Goal: Find specific page/section: Find specific page/section

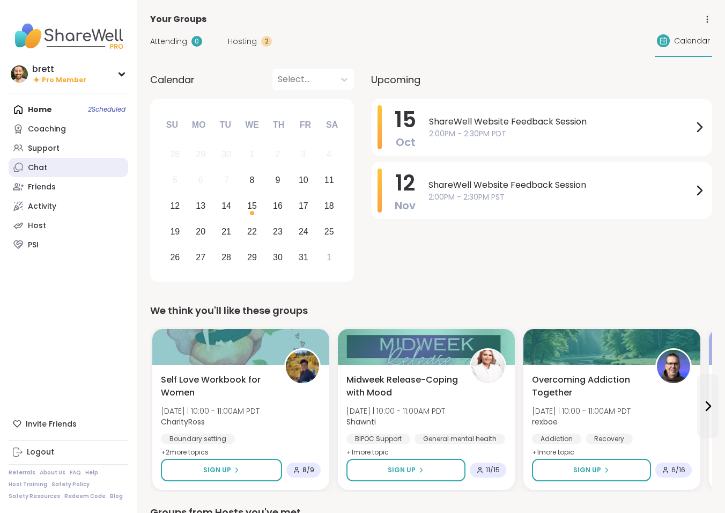
click at [62, 165] on link "Chat" at bounding box center [69, 167] width 120 height 19
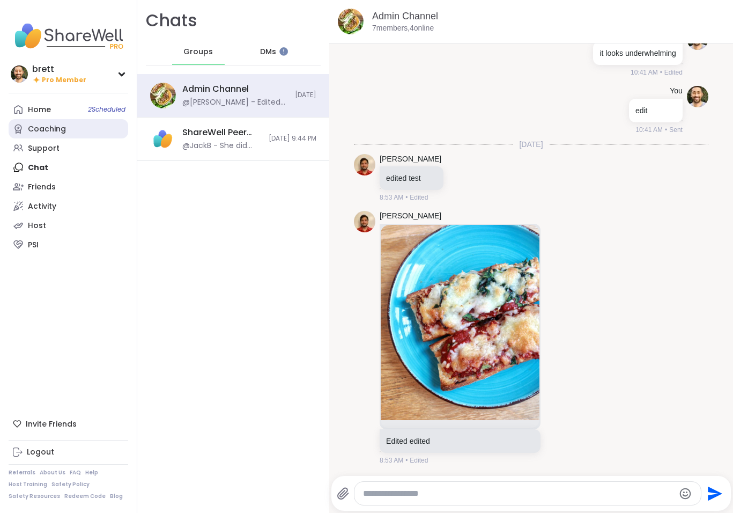
click at [45, 130] on div "Coaching" at bounding box center [47, 129] width 38 height 11
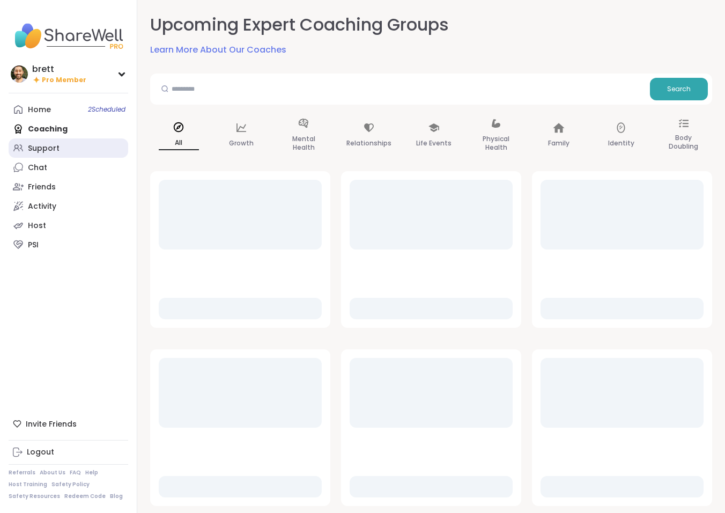
click at [57, 151] on div "Support" at bounding box center [44, 148] width 32 height 11
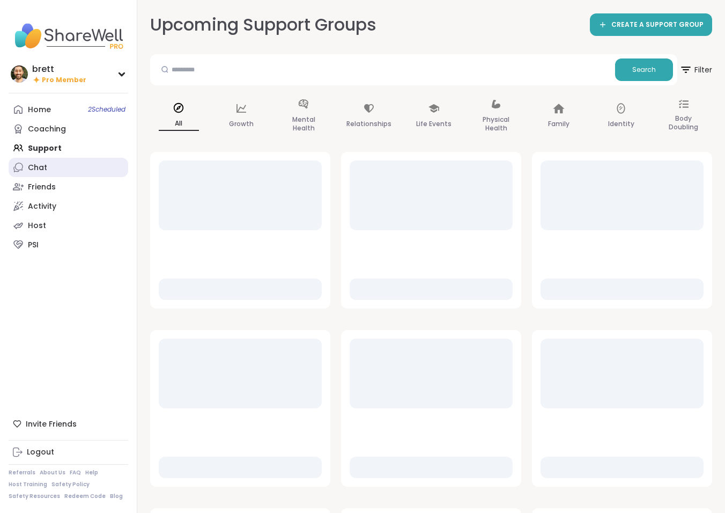
click at [67, 164] on link "Chat" at bounding box center [69, 167] width 120 height 19
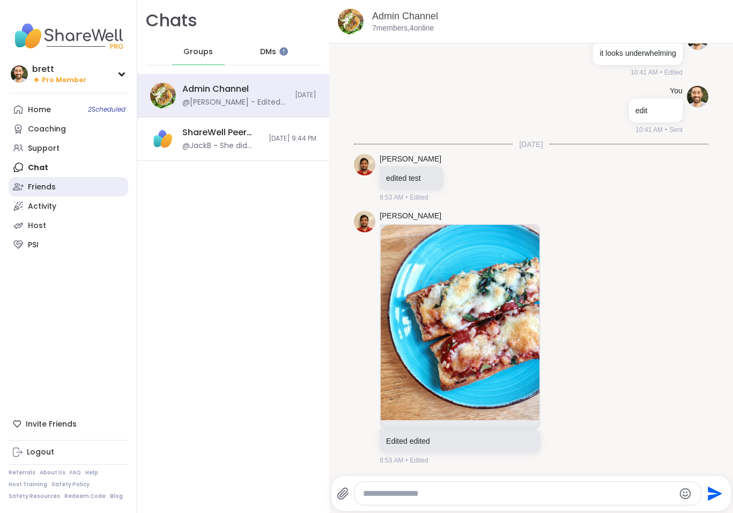
click at [78, 188] on link "Friends" at bounding box center [69, 186] width 120 height 19
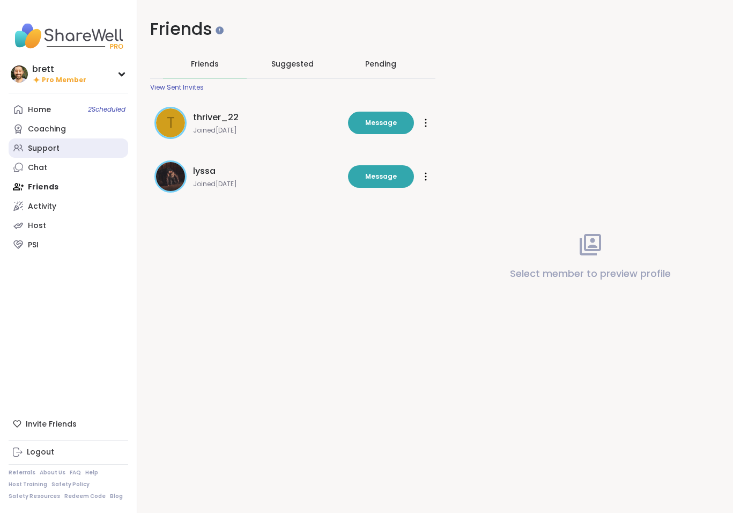
click at [59, 145] on link "Support" at bounding box center [69, 147] width 120 height 19
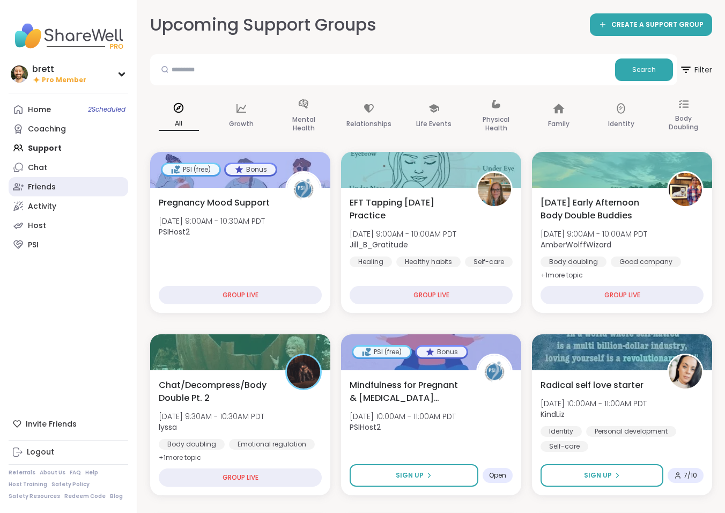
click at [64, 193] on link "Friends" at bounding box center [69, 186] width 120 height 19
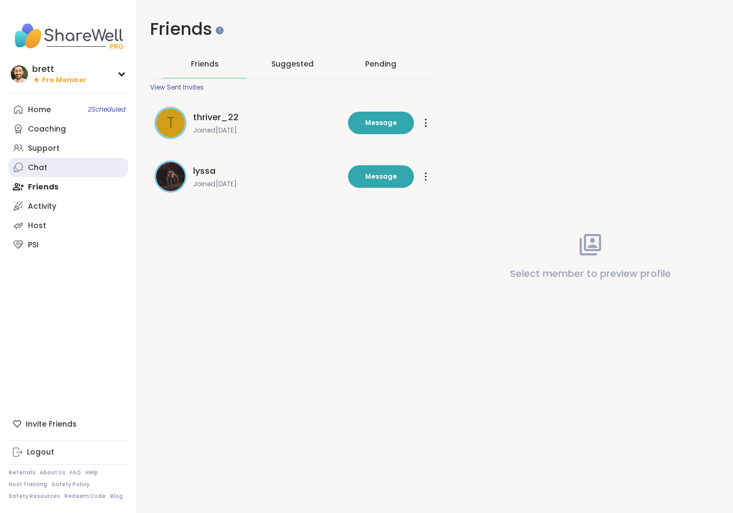
click at [76, 161] on link "Chat" at bounding box center [69, 167] width 120 height 19
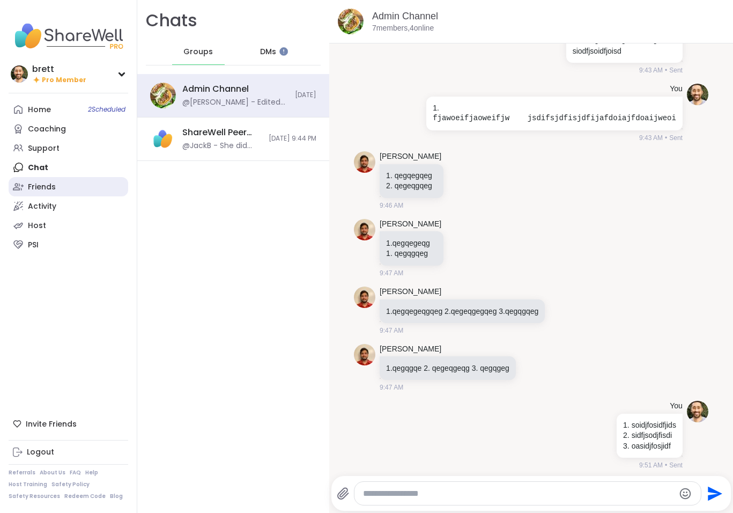
scroll to position [23732, 0]
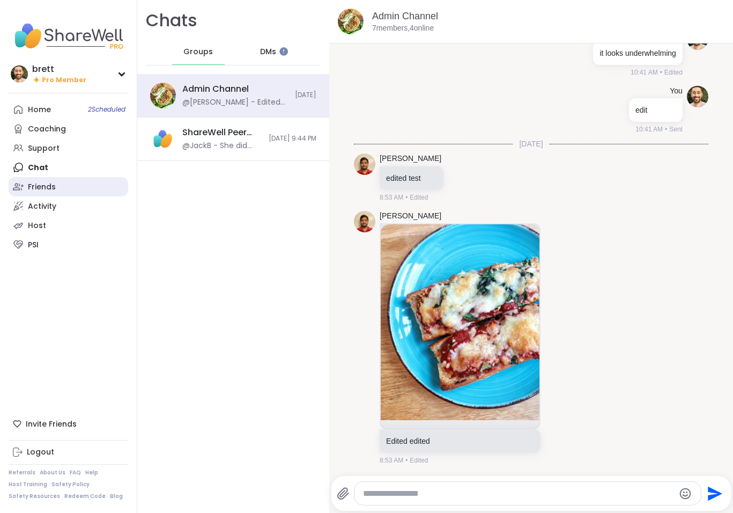
click at [71, 191] on link "Friends" at bounding box center [69, 186] width 120 height 19
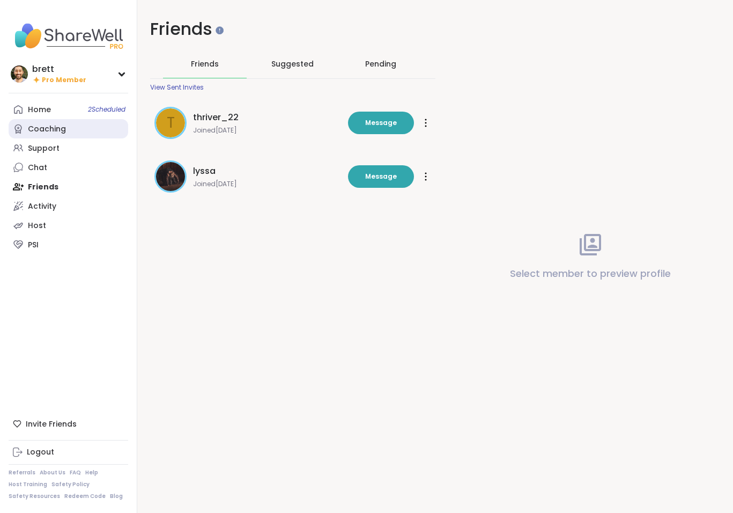
click at [39, 127] on div "Coaching" at bounding box center [47, 129] width 38 height 11
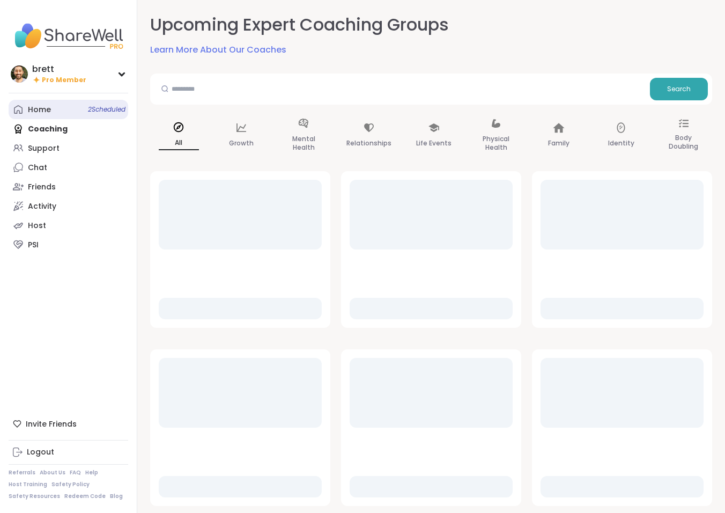
click at [29, 106] on div "Home 2 Scheduled" at bounding box center [39, 110] width 23 height 11
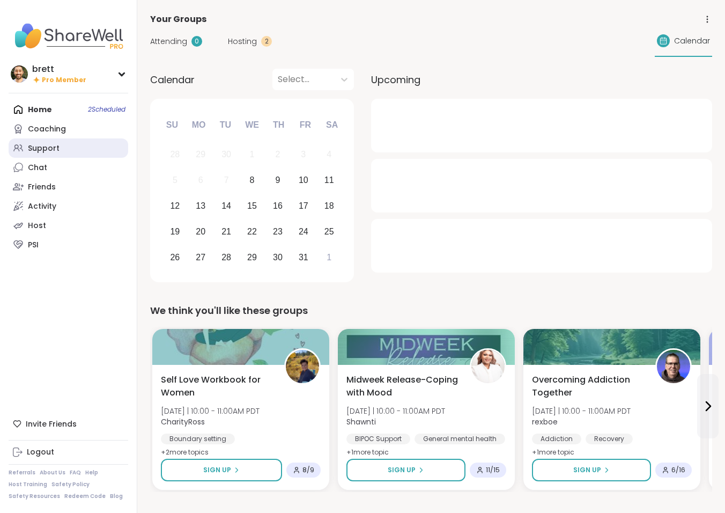
click at [64, 144] on link "Support" at bounding box center [69, 147] width 120 height 19
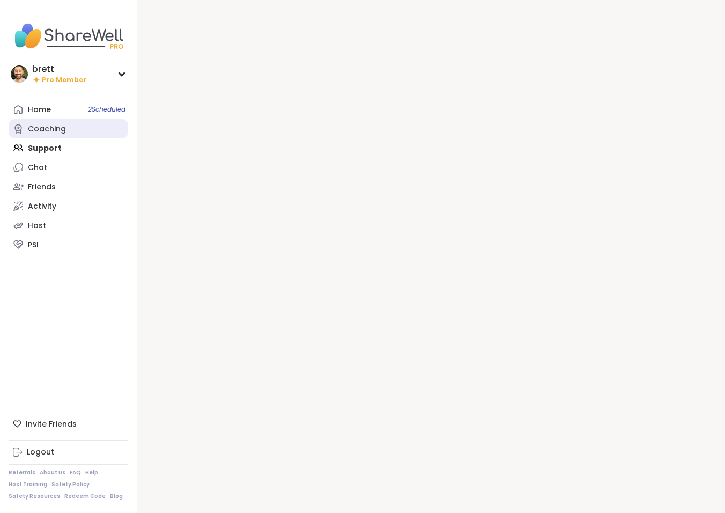
click at [61, 128] on div "Coaching" at bounding box center [47, 129] width 38 height 11
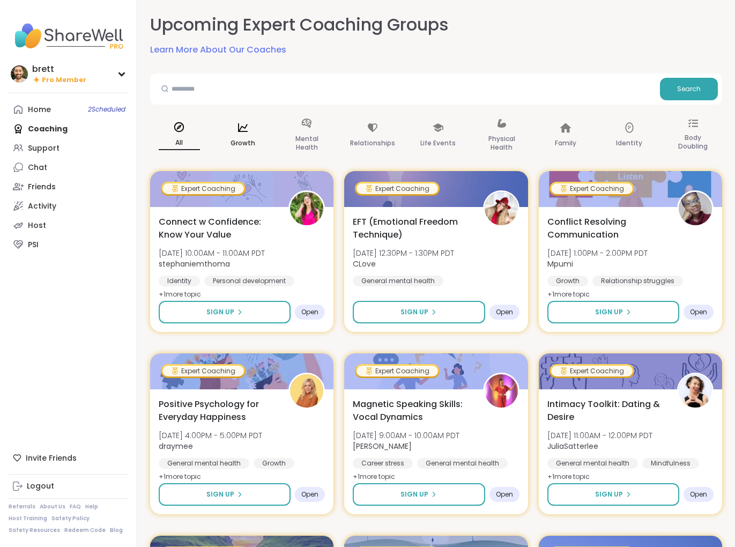
click at [246, 125] on icon at bounding box center [243, 128] width 12 height 12
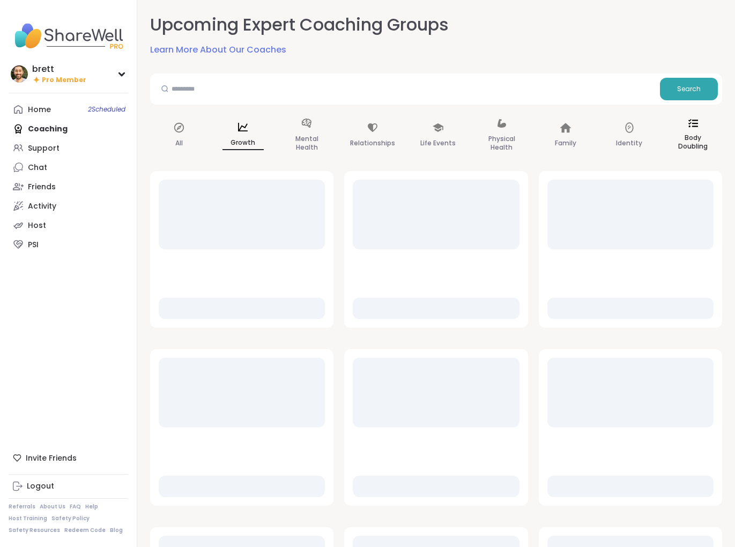
drag, startPoint x: 688, startPoint y: 134, endPoint x: 699, endPoint y: 112, distance: 24.7
click at [688, 133] on p "Body Doubling" at bounding box center [693, 141] width 41 height 21
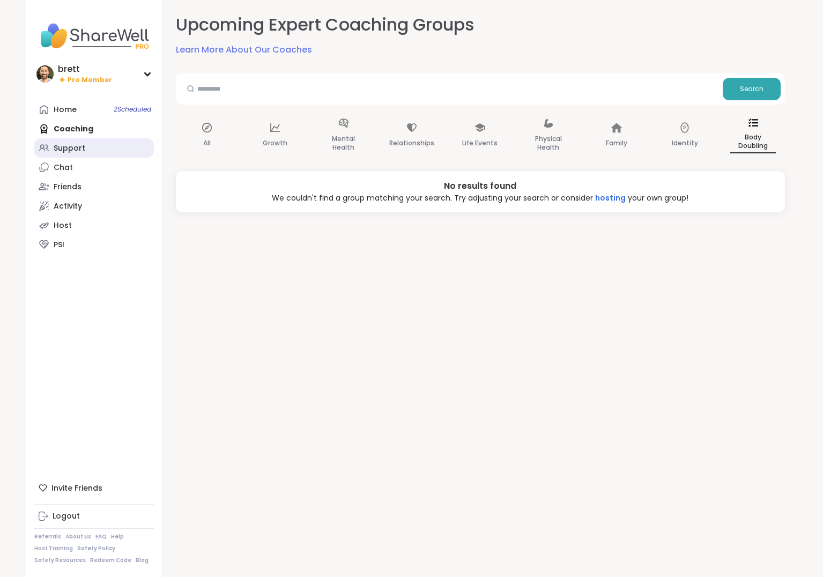
click at [61, 144] on div "Support" at bounding box center [70, 148] width 32 height 11
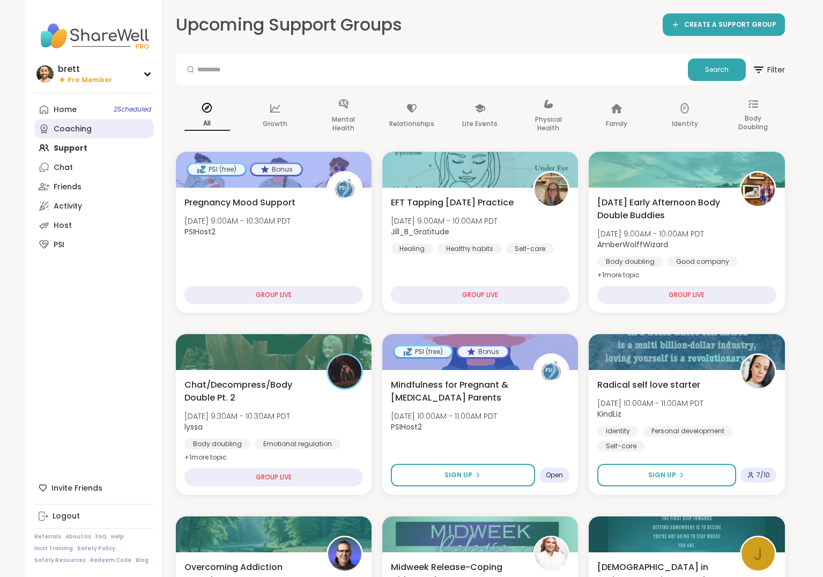
click at [78, 127] on div "Coaching" at bounding box center [73, 129] width 38 height 11
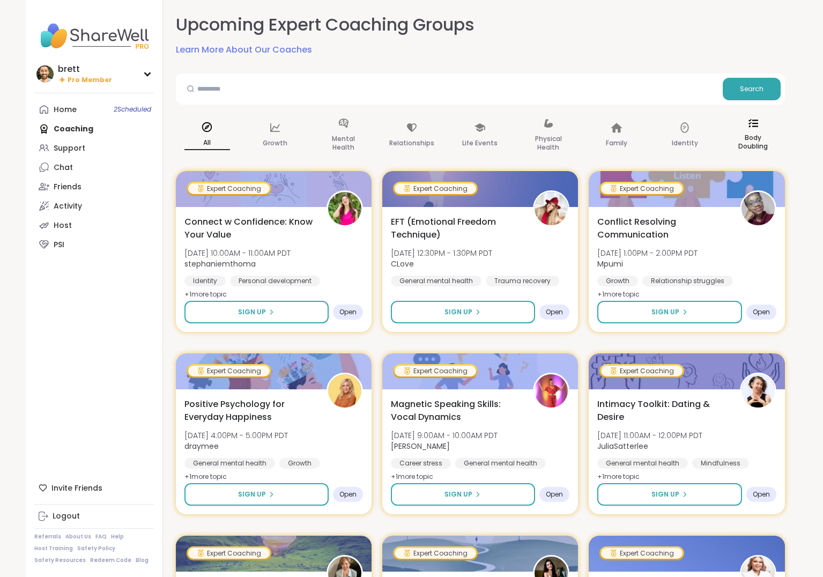
click at [725, 127] on icon at bounding box center [754, 124] width 10 height 10
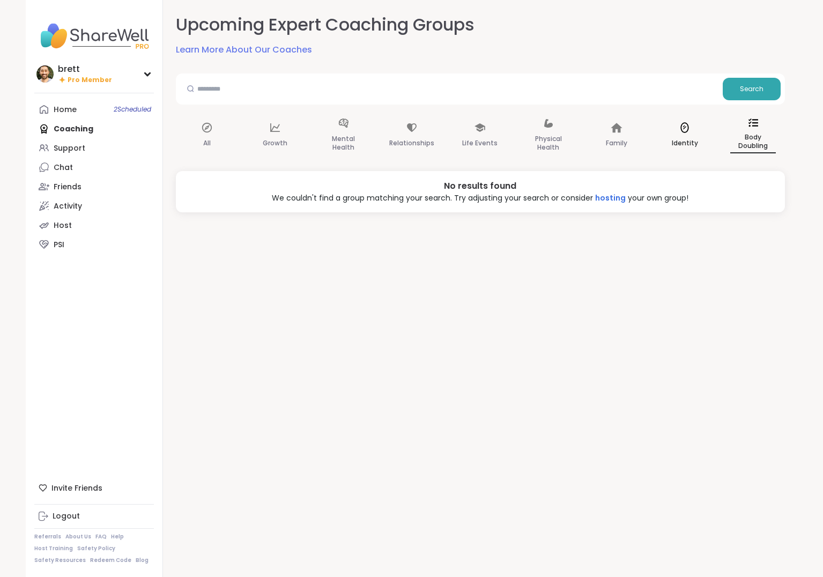
click at [673, 134] on div "Identity" at bounding box center [685, 136] width 63 height 54
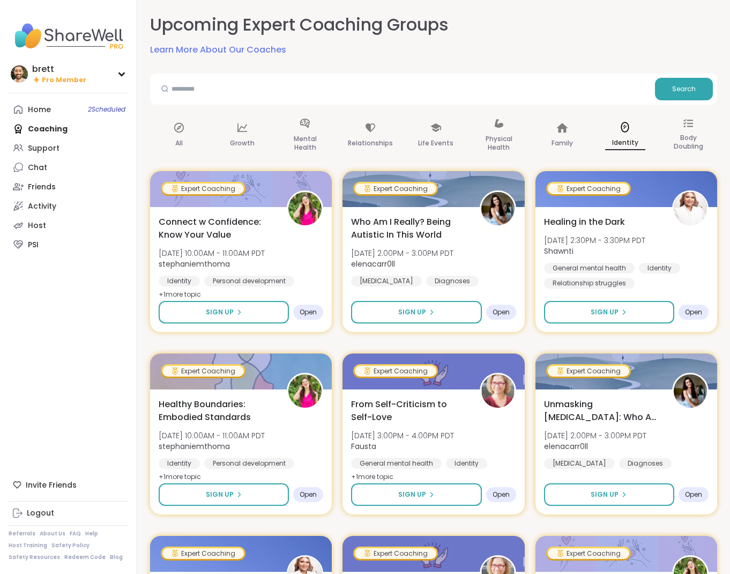
click at [612, 30] on div "Upcoming Expert Coaching Groups Learn More About Our Coaches" at bounding box center [433, 34] width 567 height 43
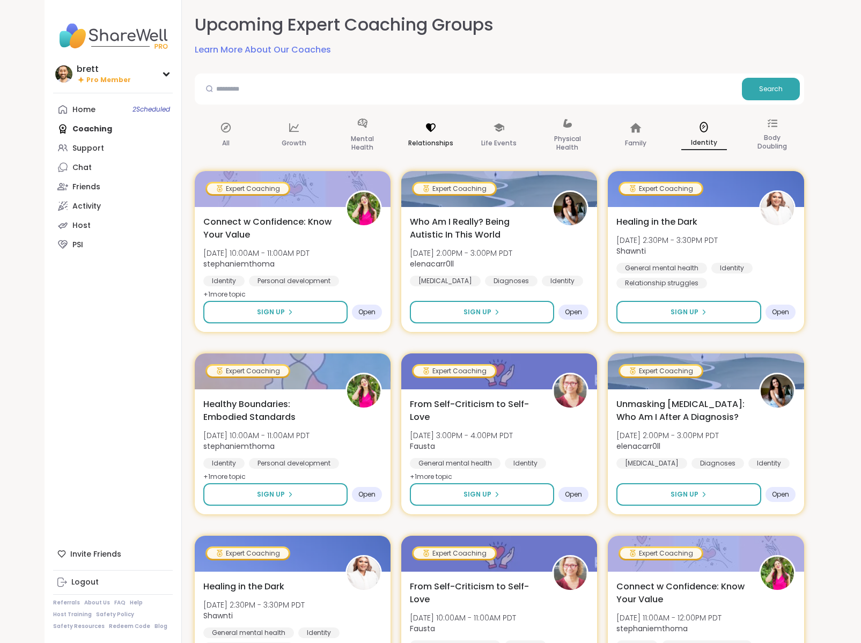
click at [429, 131] on icon at bounding box center [431, 128] width 12 height 12
